Goal: Find specific page/section: Find specific page/section

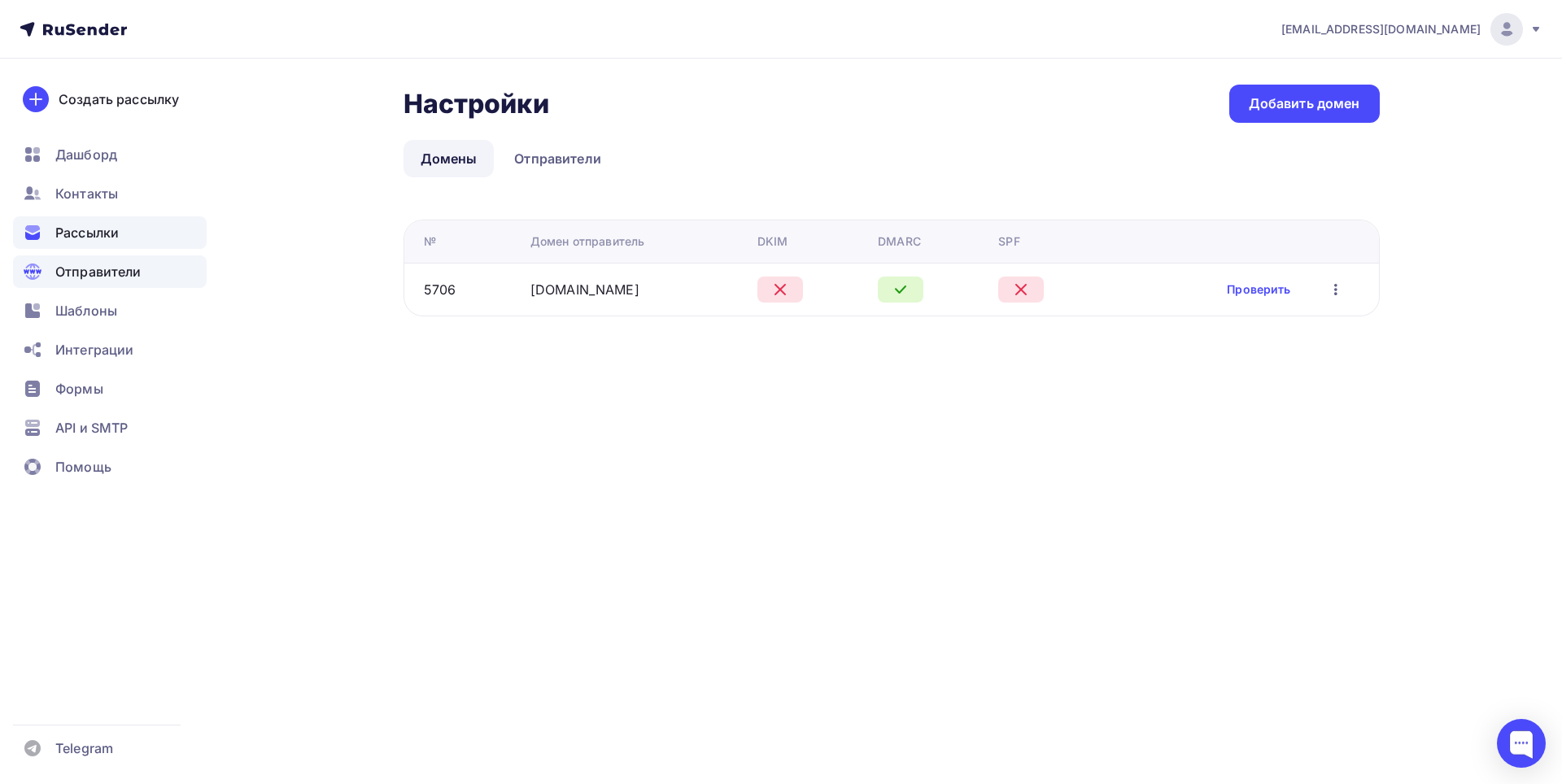
click at [58, 237] on span "Рассылки" at bounding box center [87, 233] width 64 height 20
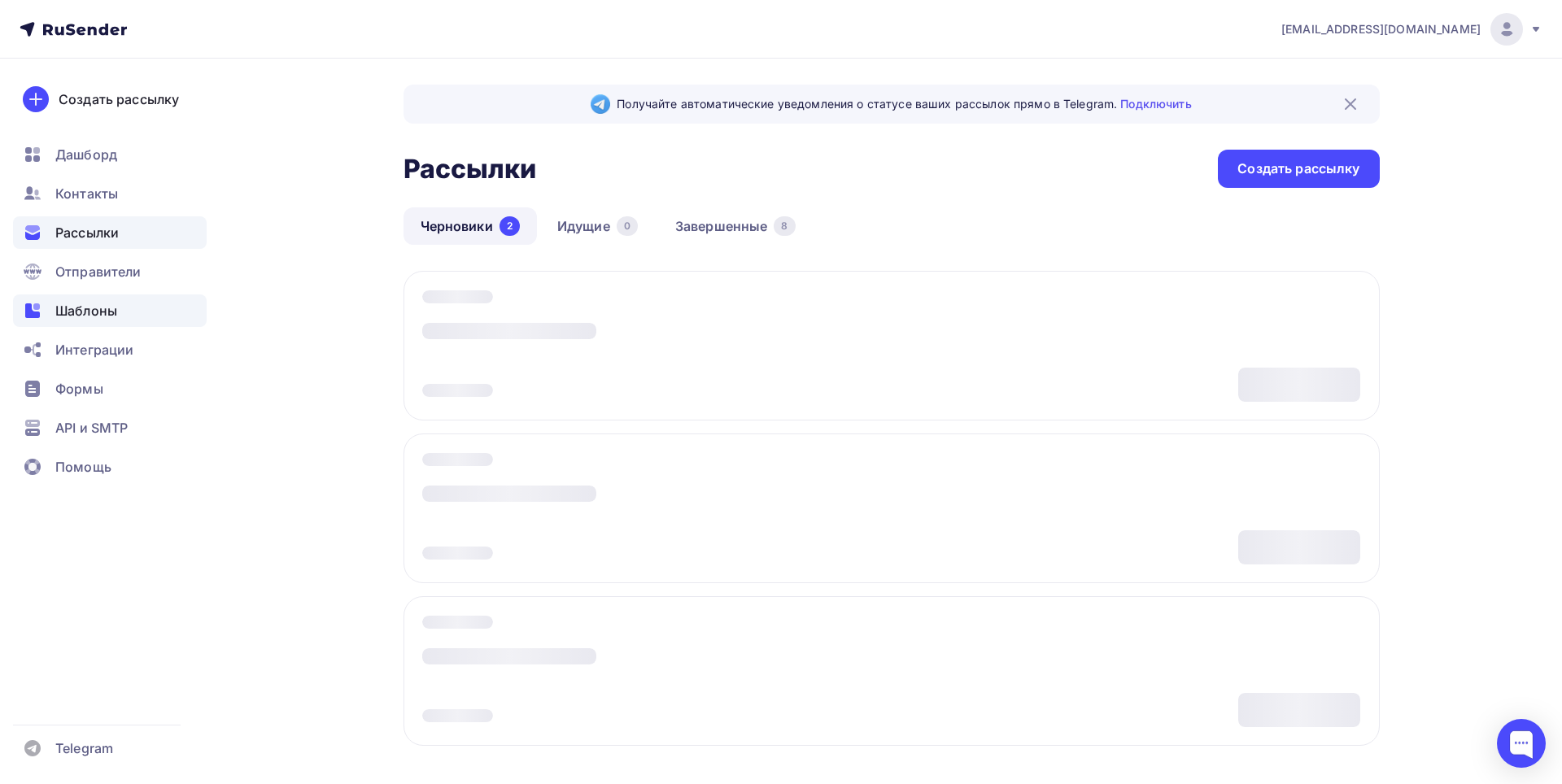
click at [94, 316] on span "Шаблоны" at bounding box center [86, 311] width 62 height 20
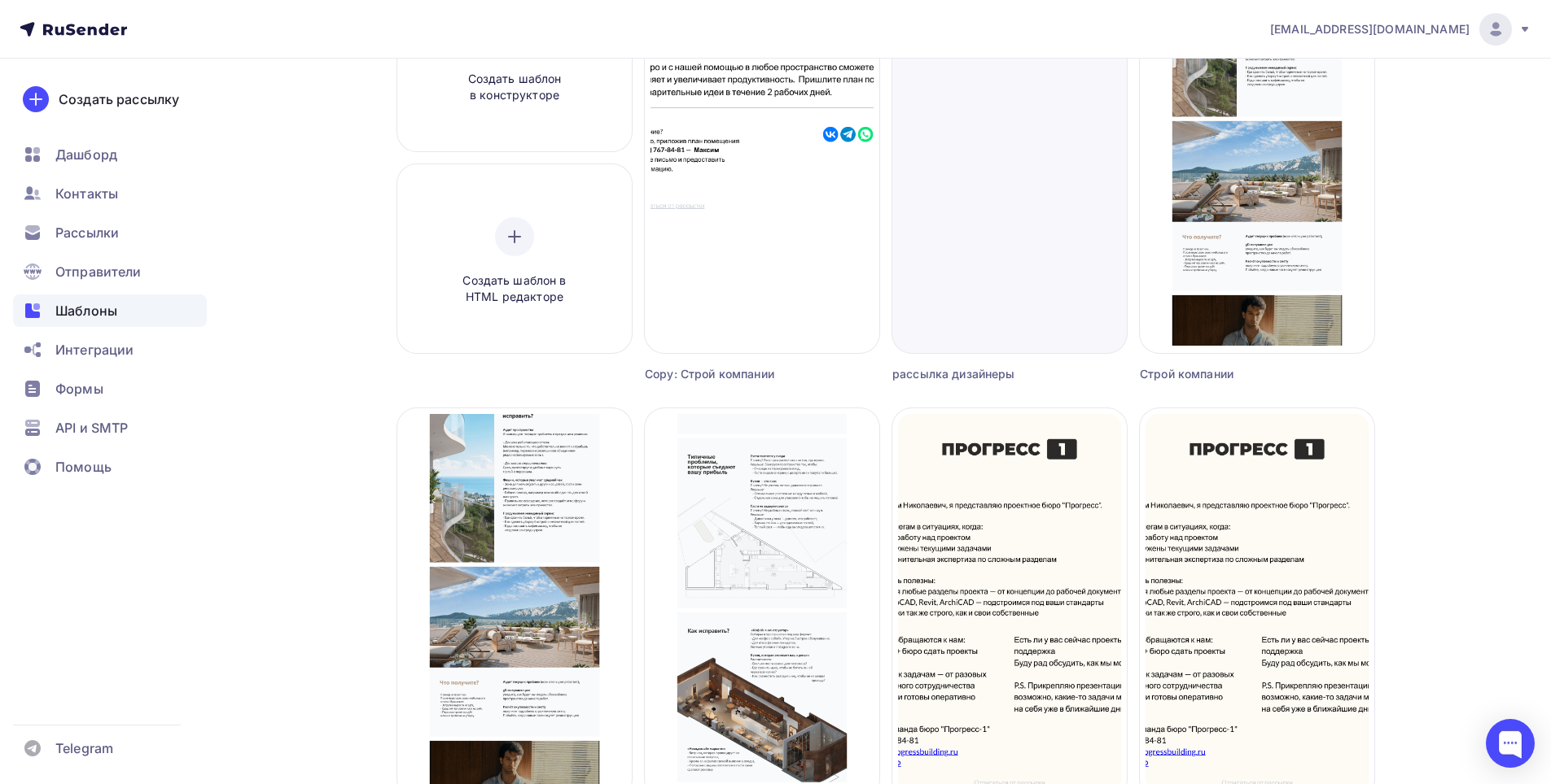
scroll to position [488, 0]
